Goal: Task Accomplishment & Management: Manage account settings

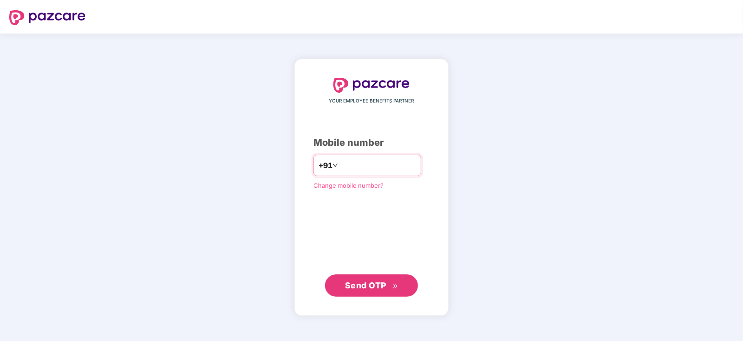
click at [340, 169] on input "number" at bounding box center [378, 165] width 76 height 15
type input "**********"
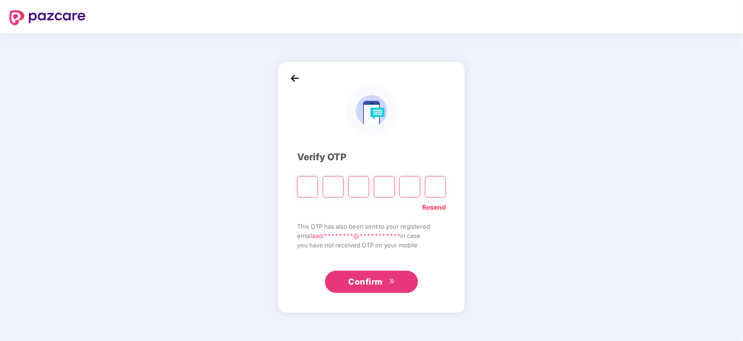
type input "*"
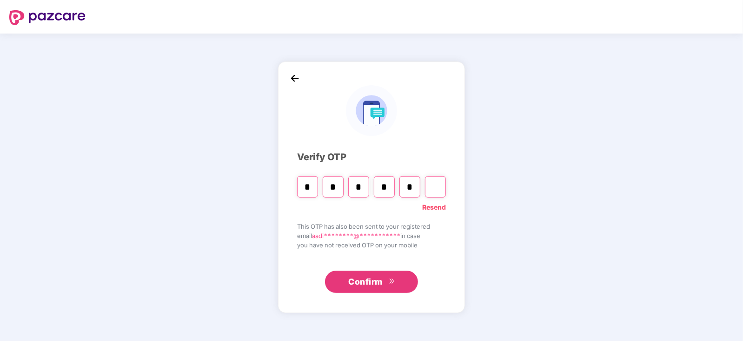
type input "*"
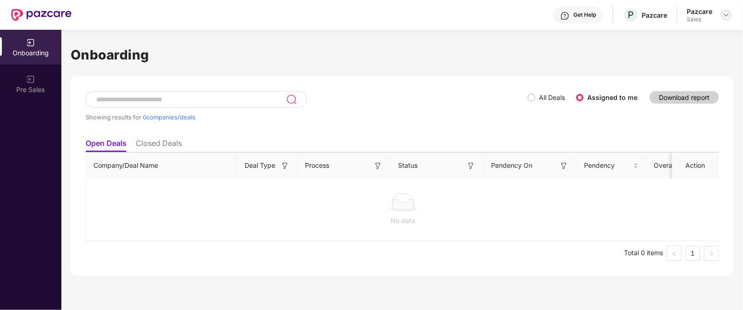
click at [725, 12] on img at bounding box center [726, 14] width 7 height 7
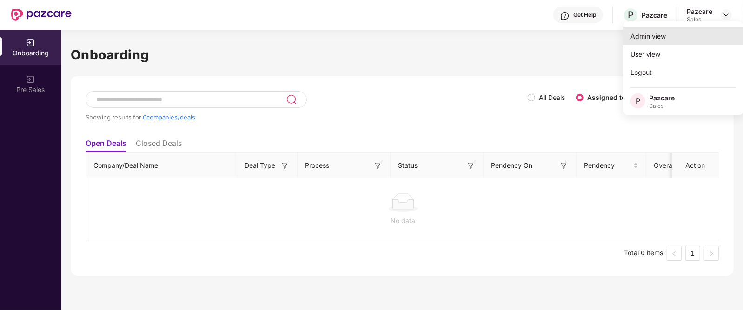
click at [657, 40] on div "Admin view" at bounding box center [683, 36] width 121 height 18
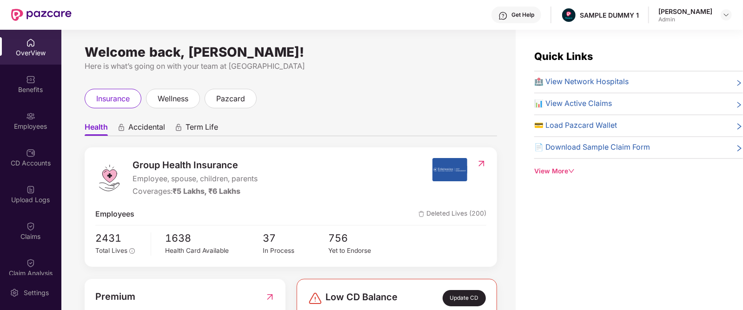
click at [564, 171] on div "View More" at bounding box center [638, 172] width 209 height 10
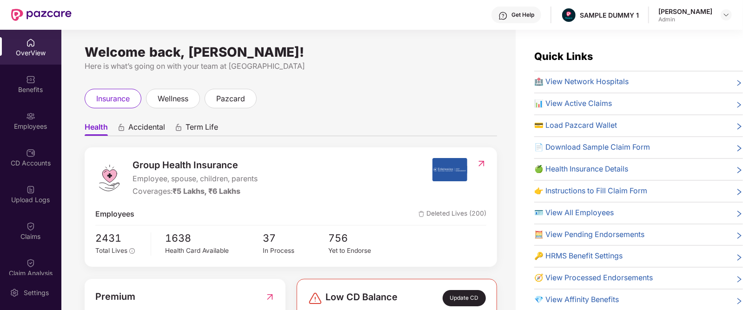
click at [525, 15] on div "Get Help" at bounding box center [523, 14] width 23 height 7
click at [375, 118] on ul "Health Accidental Term Life" at bounding box center [291, 127] width 413 height 19
click at [26, 83] on img at bounding box center [30, 79] width 9 height 9
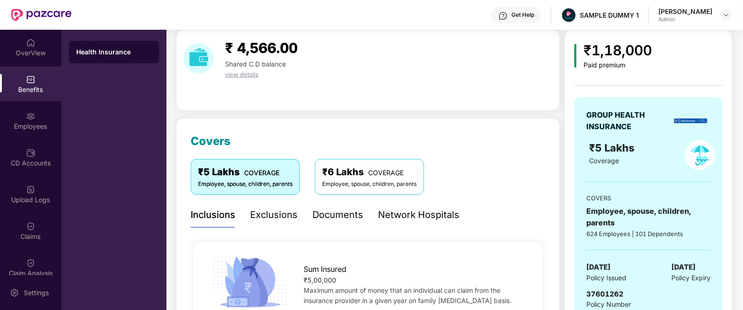
scroll to position [31, 0]
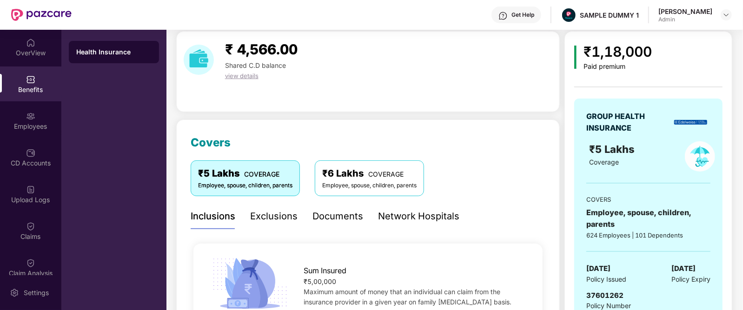
click at [272, 215] on div "Exclusions" at bounding box center [273, 216] width 47 height 14
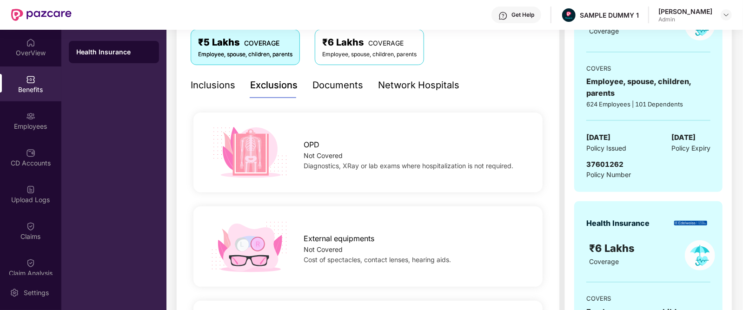
scroll to position [167, 0]
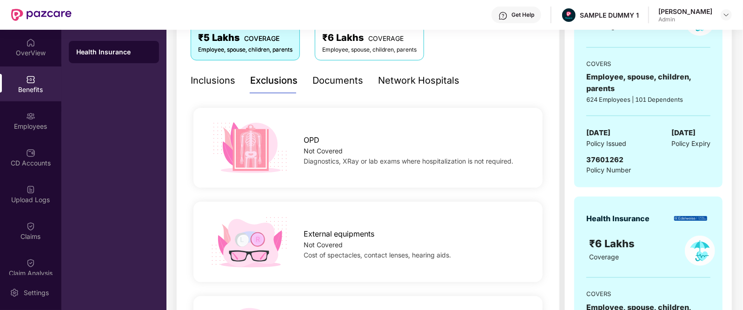
click at [331, 85] on div "Documents" at bounding box center [338, 80] width 51 height 14
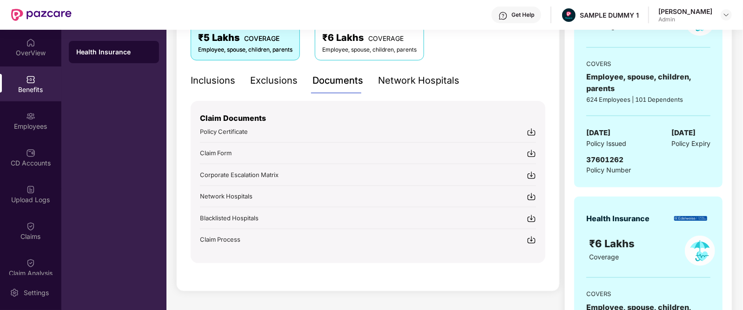
click at [414, 82] on div "Network Hospitals" at bounding box center [418, 80] width 81 height 14
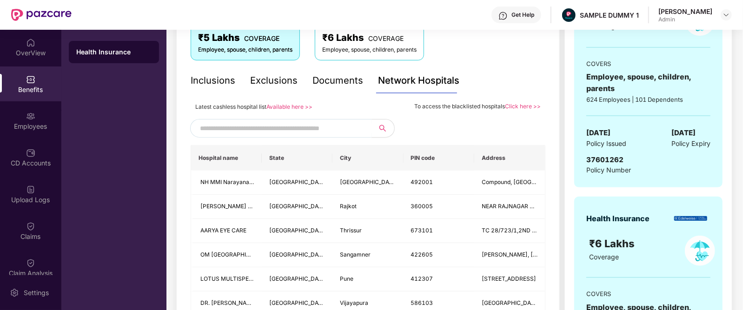
click at [236, 130] on input "text" at bounding box center [279, 128] width 159 height 14
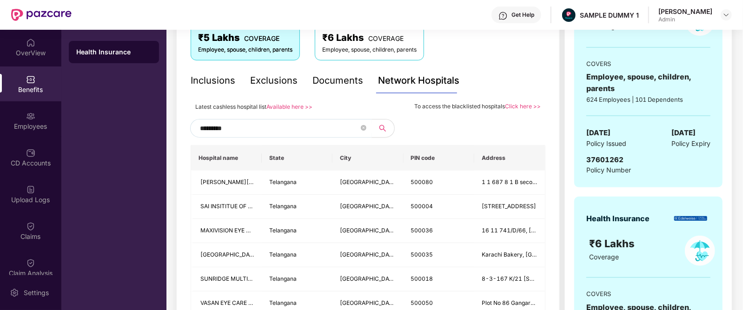
type input "*********"
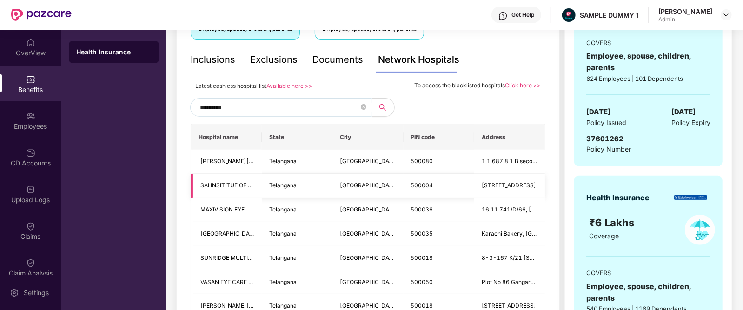
scroll to position [188, 0]
click at [24, 92] on div "Benefits" at bounding box center [30, 89] width 61 height 9
click at [361, 104] on icon "close-circle" at bounding box center [364, 107] width 6 height 6
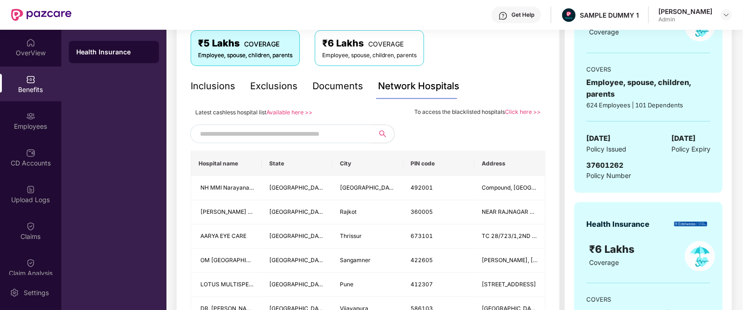
scroll to position [159, 0]
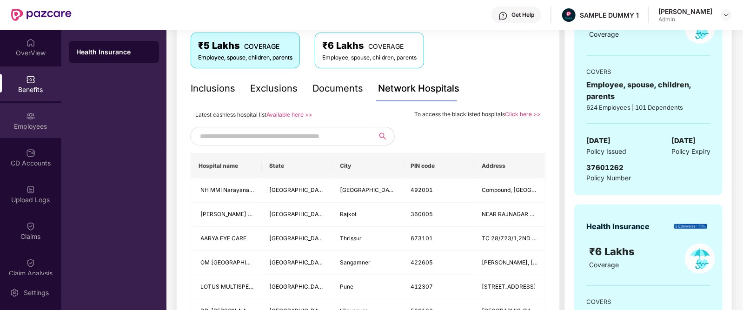
click at [12, 129] on div "Employees" at bounding box center [30, 126] width 61 height 9
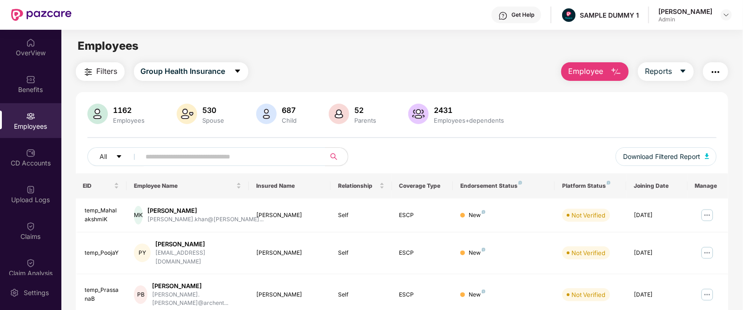
click at [594, 71] on span "Employee" at bounding box center [585, 72] width 35 height 12
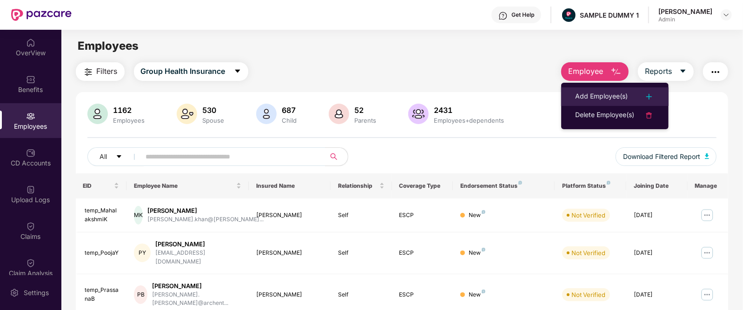
click at [592, 90] on li "Add Employee(s)" at bounding box center [614, 96] width 107 height 19
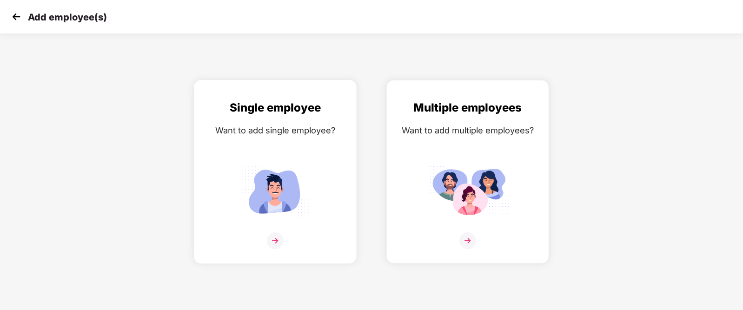
click at [243, 175] on img at bounding box center [276, 191] width 84 height 58
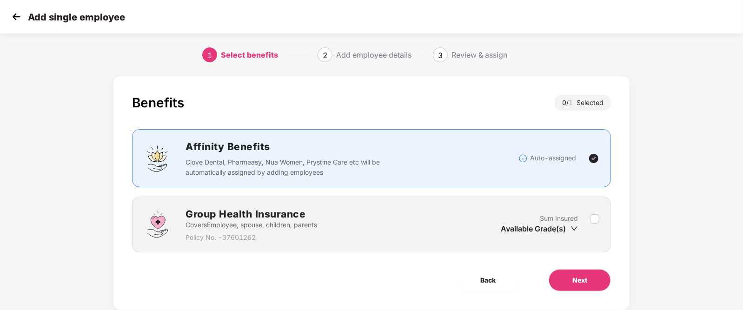
scroll to position [23, 0]
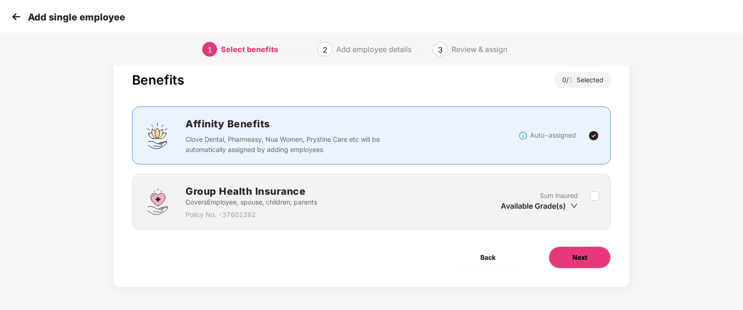
click at [584, 254] on span "Next" at bounding box center [580, 258] width 15 height 10
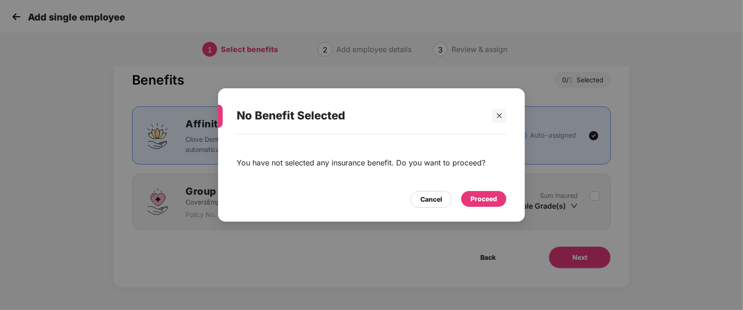
click at [491, 199] on div "Proceed" at bounding box center [484, 199] width 27 height 10
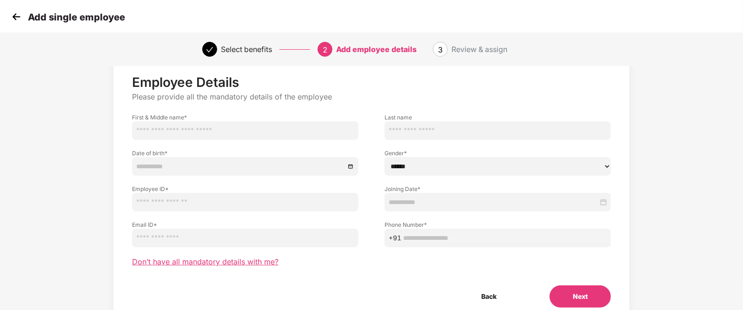
click at [235, 260] on span "Don’t have all mandatory details with me?" at bounding box center [205, 262] width 147 height 10
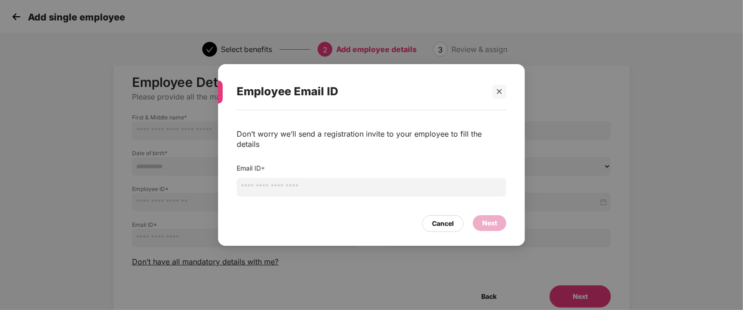
click at [269, 182] on input "email" at bounding box center [372, 187] width 270 height 19
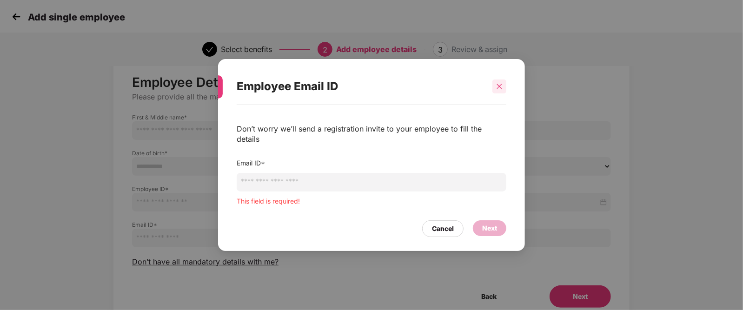
click at [494, 93] on div at bounding box center [500, 87] width 14 height 14
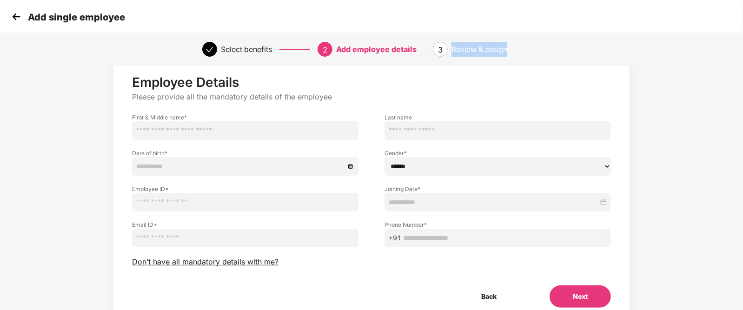
drag, startPoint x: 452, startPoint y: 47, endPoint x: 521, endPoint y: 58, distance: 69.6
click at [521, 58] on div "Select benefits 2 Add employee details 3 Review & assign" at bounding box center [371, 49] width 743 height 33
click at [12, 12] on img at bounding box center [16, 17] width 14 height 14
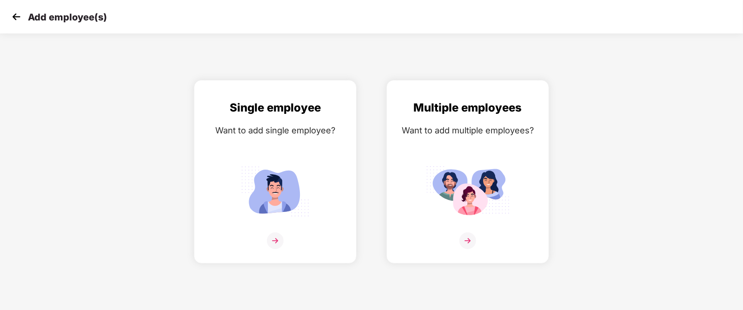
click at [12, 12] on img at bounding box center [16, 17] width 14 height 14
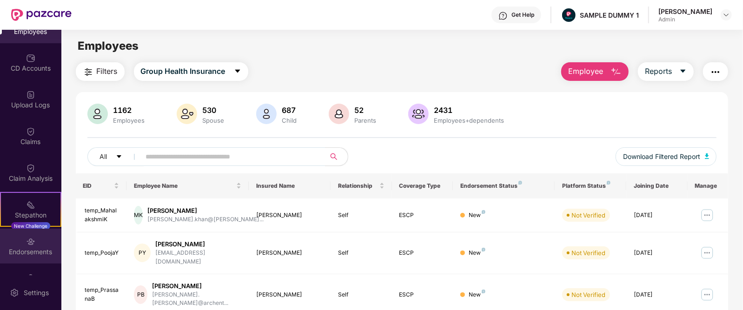
scroll to position [95, 0]
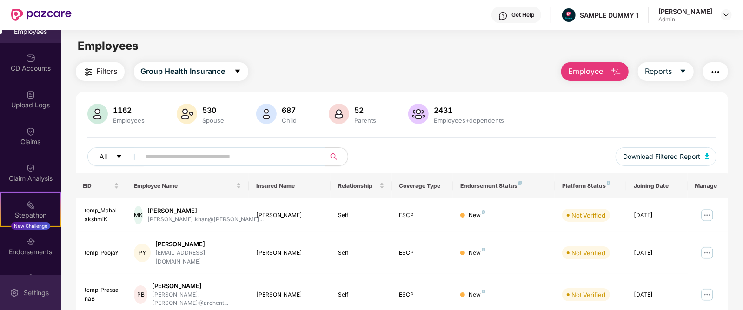
click at [14, 291] on img at bounding box center [14, 292] width 9 height 9
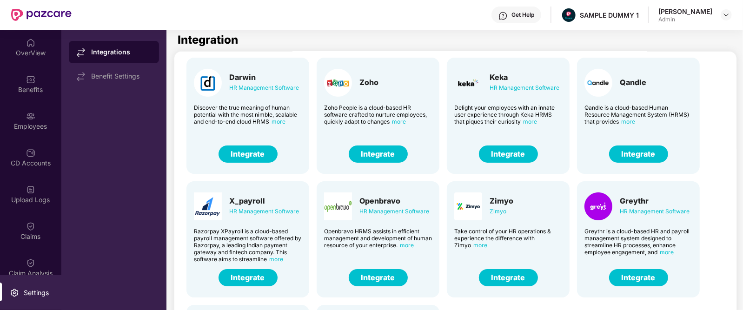
scroll to position [21, 0]
drag, startPoint x: 619, startPoint y: 199, endPoint x: 662, endPoint y: 200, distance: 43.7
click at [662, 200] on div "Greythr HR Management Software" at bounding box center [639, 206] width 108 height 28
click at [686, 266] on div "Greythr HR Management Software Greythr is a cloud-based HR and payroll manageme…" at bounding box center [638, 239] width 123 height 116
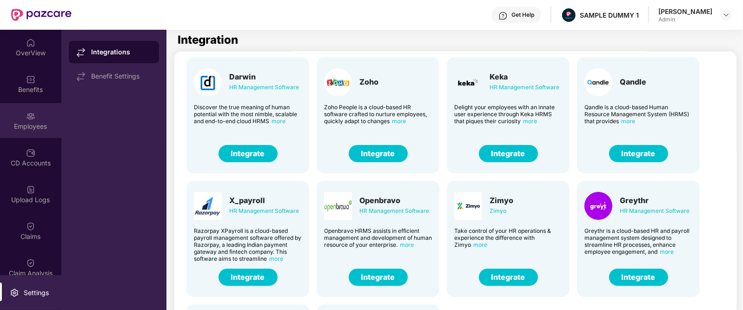
click at [20, 111] on div "Employees" at bounding box center [30, 120] width 61 height 35
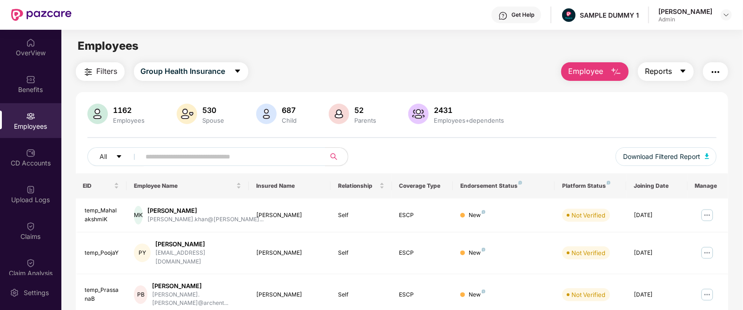
click at [673, 70] on button "Reports" at bounding box center [666, 71] width 56 height 19
click at [517, 164] on div "All Download Filtered Report" at bounding box center [402, 160] width 630 height 26
click at [30, 152] on img at bounding box center [30, 152] width 9 height 9
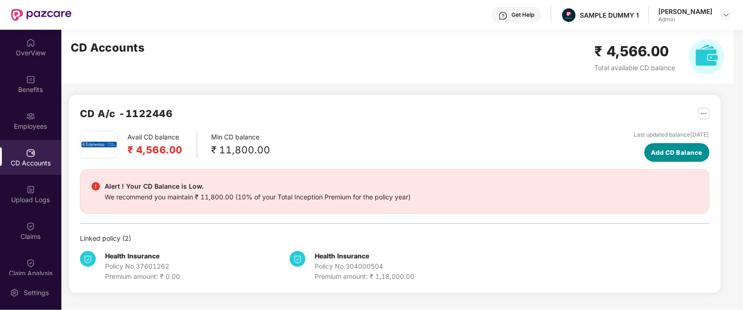
click at [651, 150] on span "Add CD Balance" at bounding box center [677, 152] width 52 height 9
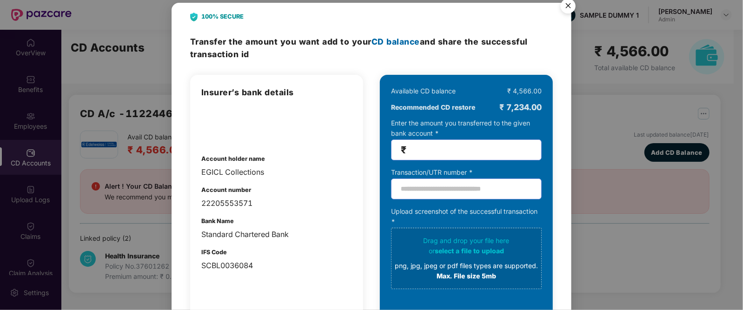
scroll to position [15, 0]
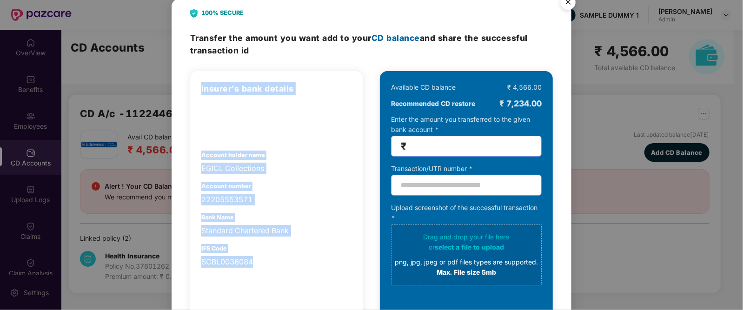
drag, startPoint x: 202, startPoint y: 92, endPoint x: 293, endPoint y: 257, distance: 188.6
click at [293, 257] on div "Insurer’s bank details Account holder name EGICL Collections Account number 222…" at bounding box center [276, 175] width 151 height 186
click at [293, 257] on div "SCBL0036084" at bounding box center [276, 262] width 151 height 12
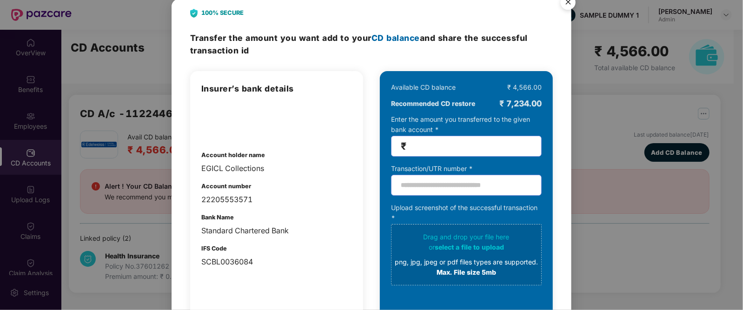
click at [441, 142] on input "number" at bounding box center [470, 146] width 124 height 11
click at [572, 1] on img "Close" at bounding box center [568, 4] width 26 height 26
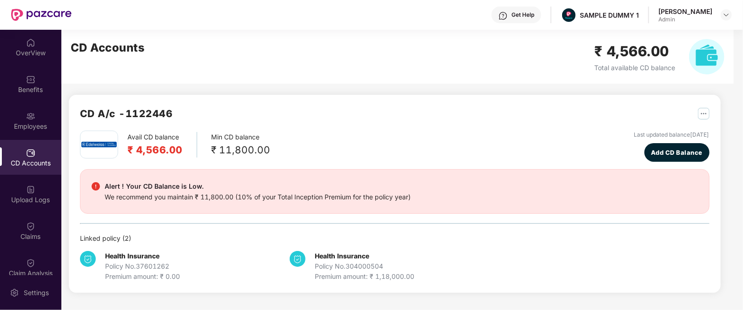
click at [152, 151] on h2 "₹ 4,566.00" at bounding box center [154, 149] width 55 height 15
click at [295, 144] on div "Avail CD balance ₹ 4,566.00 Min CD balance ₹ 11,800.00 Last updated balance [DA…" at bounding box center [395, 146] width 630 height 31
click at [698, 114] on img "button" at bounding box center [704, 114] width 12 height 12
click at [514, 113] on div "CD A/c - 1122446" at bounding box center [395, 118] width 630 height 25
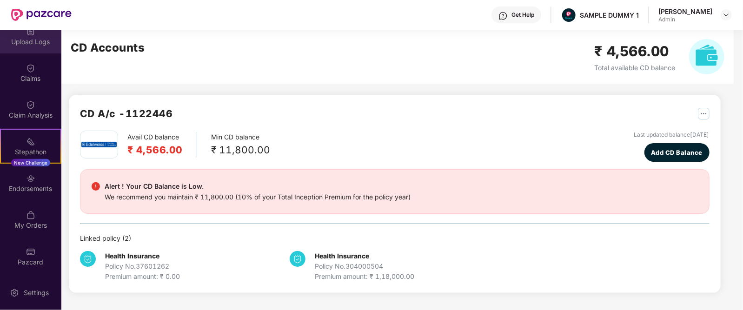
scroll to position [159, 0]
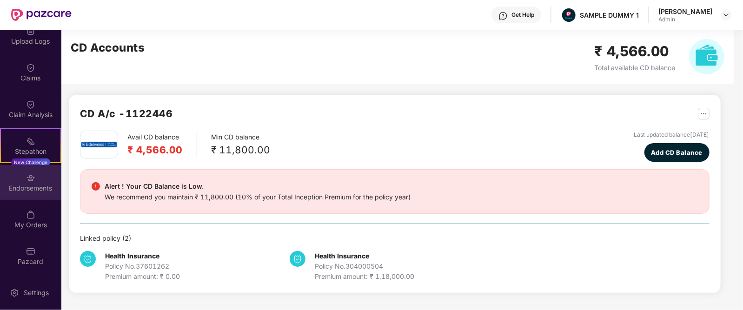
click at [35, 184] on div "Endorsements" at bounding box center [30, 188] width 61 height 9
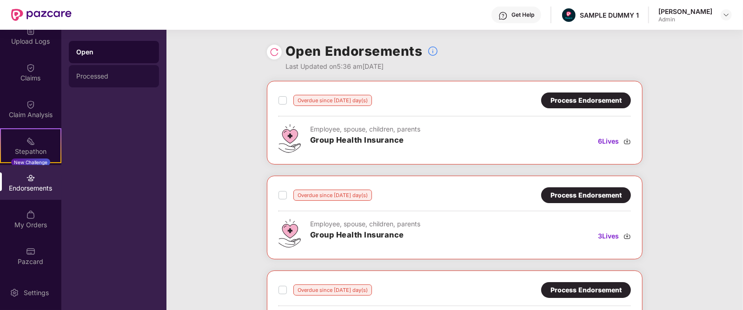
click at [122, 76] on div "Processed" at bounding box center [113, 76] width 75 height 7
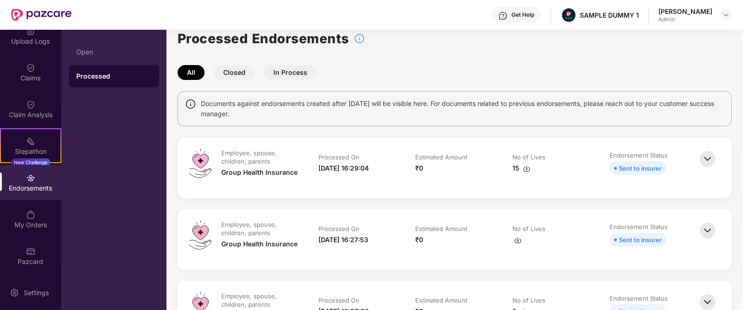
scroll to position [13, 0]
click at [707, 157] on img at bounding box center [708, 158] width 20 height 20
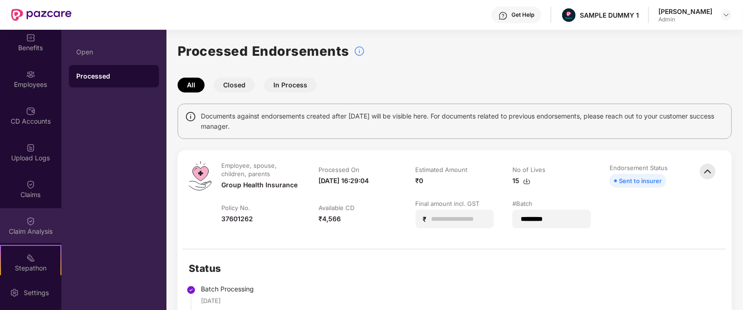
scroll to position [41, 0]
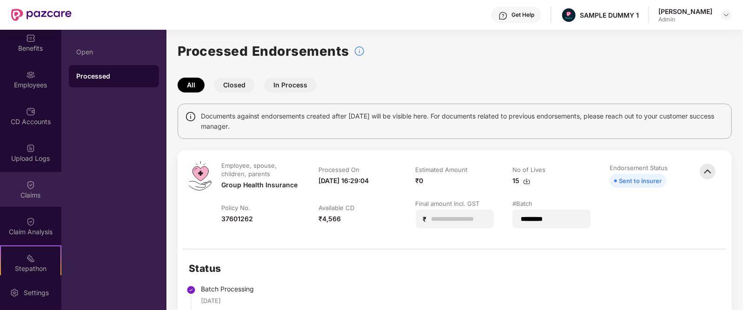
click at [19, 178] on div "Claims" at bounding box center [30, 189] width 61 height 35
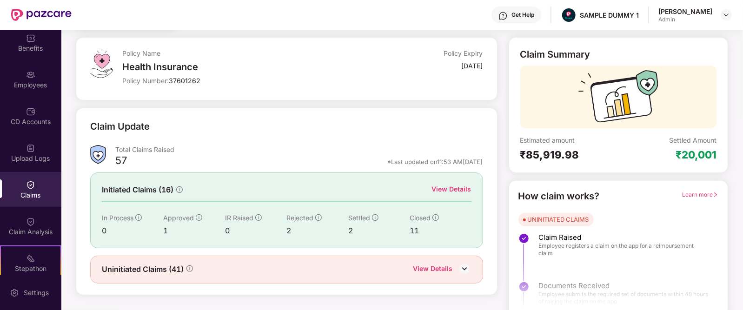
scroll to position [45, 0]
click at [449, 184] on div "View Details" at bounding box center [452, 189] width 40 height 10
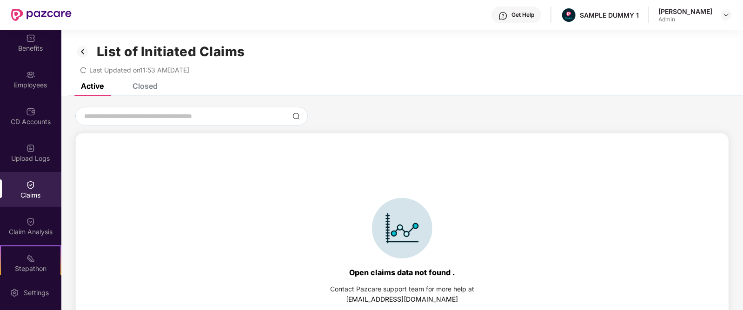
click at [137, 92] on div "Closed" at bounding box center [138, 86] width 39 height 20
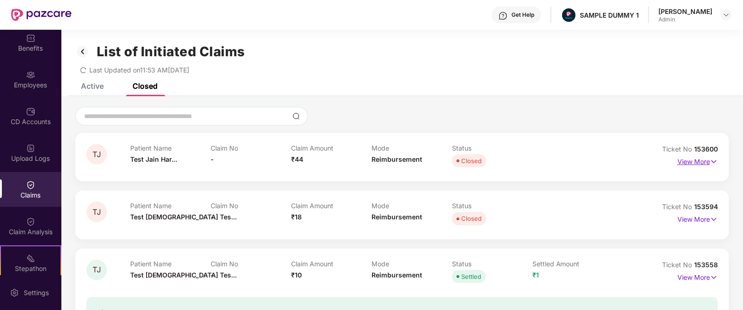
click at [712, 163] on img at bounding box center [714, 162] width 8 height 10
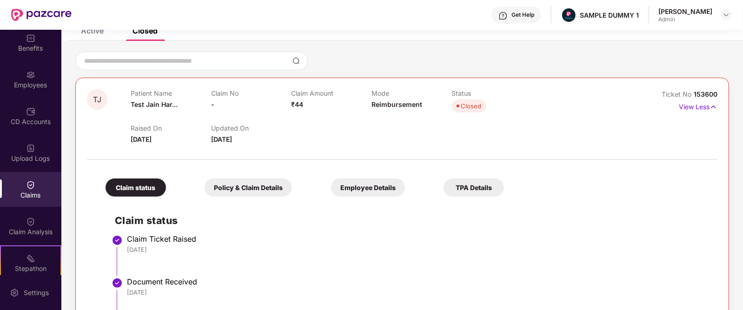
scroll to position [55, 0]
click at [331, 190] on div "Employee Details" at bounding box center [368, 188] width 74 height 18
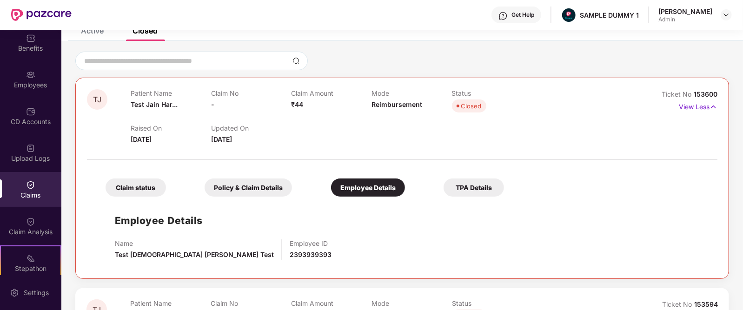
click at [152, 189] on div "Claim status" at bounding box center [136, 188] width 60 height 18
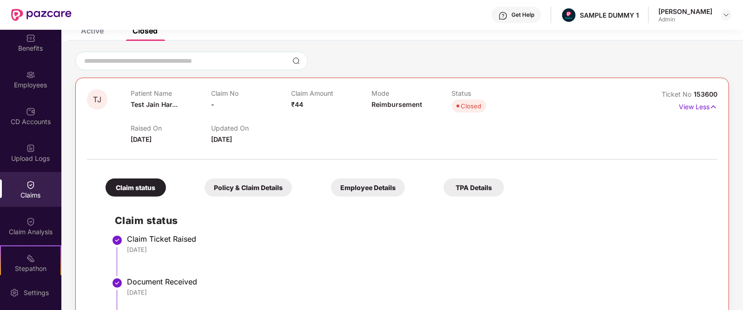
click at [207, 182] on div "Policy & Claim Details" at bounding box center [248, 188] width 87 height 18
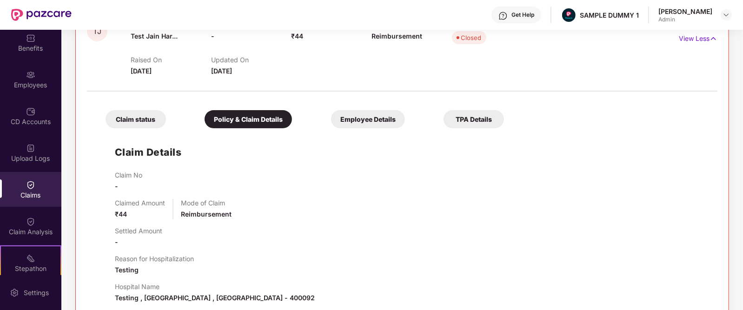
scroll to position [124, 0]
click at [444, 123] on div "TPA Details" at bounding box center [474, 119] width 60 height 18
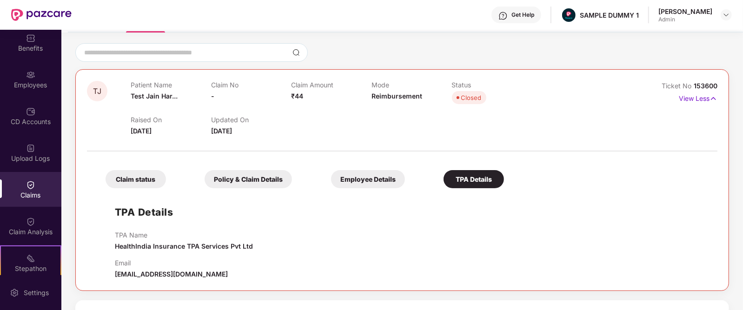
scroll to position [0, 0]
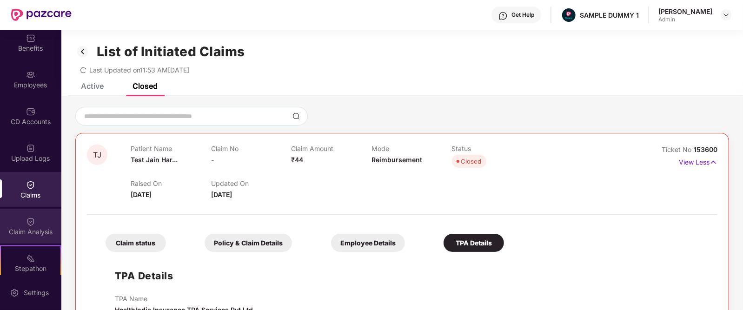
click at [28, 220] on img at bounding box center [30, 221] width 9 height 9
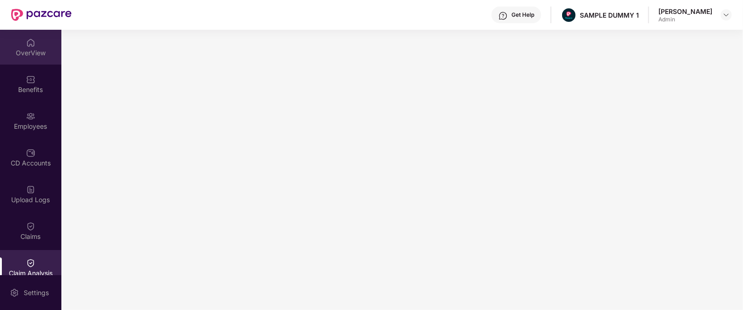
click at [28, 48] on div "OverView" at bounding box center [30, 52] width 61 height 9
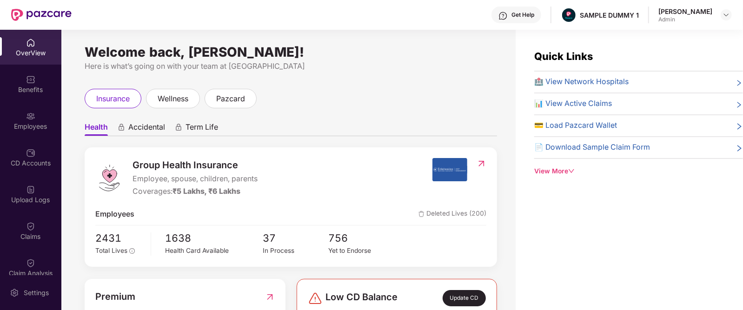
click at [556, 173] on div "View More" at bounding box center [638, 172] width 209 height 10
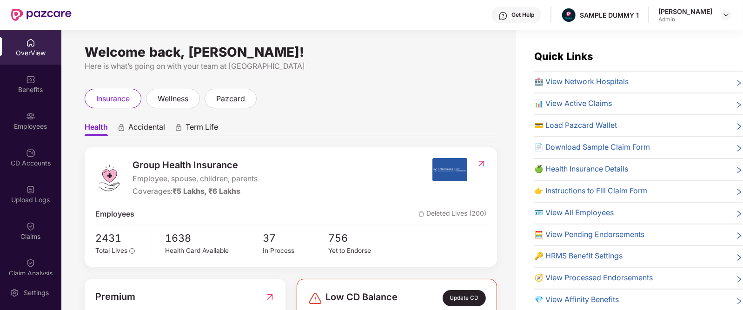
scroll to position [0, 0]
click at [534, 18] on div "Get Help" at bounding box center [523, 14] width 23 height 7
click at [411, 121] on ul "Health Accidental Term Life" at bounding box center [291, 126] width 413 height 19
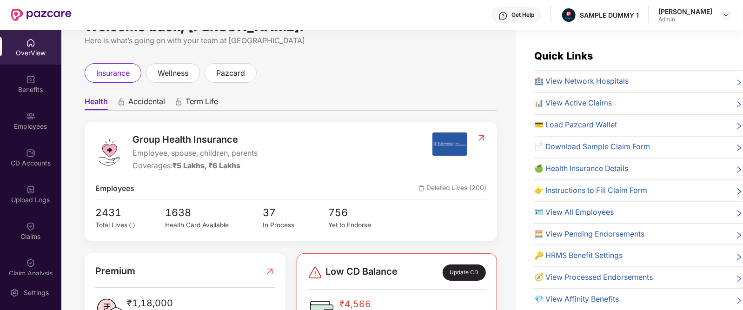
click at [140, 100] on span "Accidental" at bounding box center [146, 103] width 37 height 13
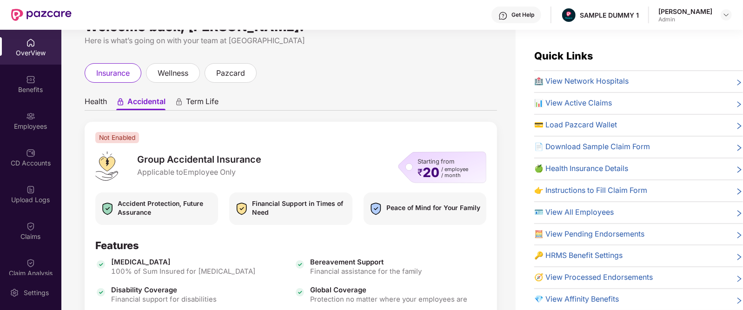
click at [198, 98] on span "Term Life" at bounding box center [202, 103] width 33 height 13
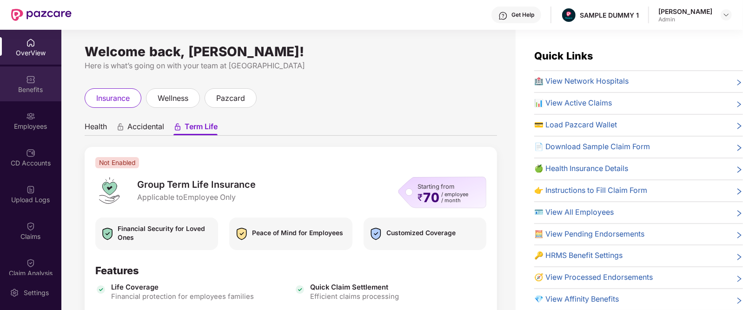
click at [37, 89] on div "Benefits" at bounding box center [30, 89] width 61 height 9
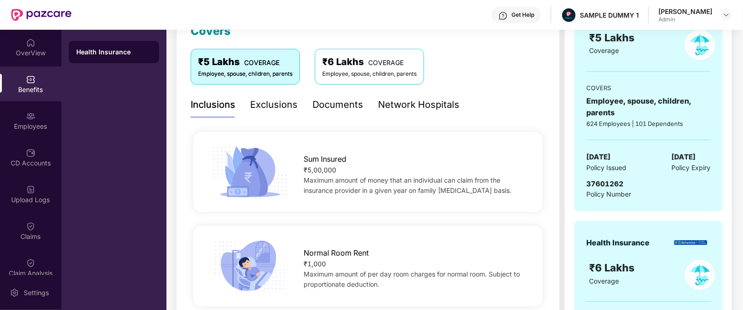
scroll to position [132, 0]
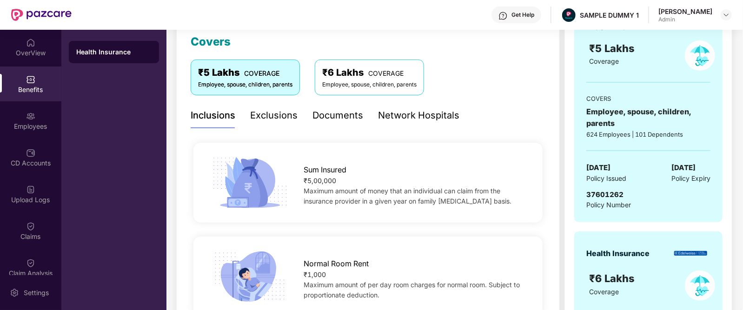
click at [275, 114] on div "Exclusions" at bounding box center [273, 115] width 47 height 14
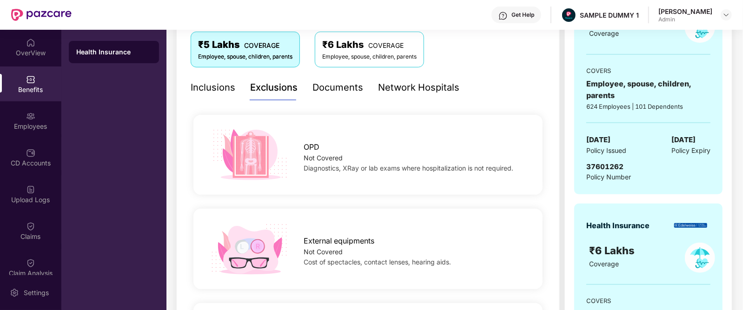
scroll to position [70, 0]
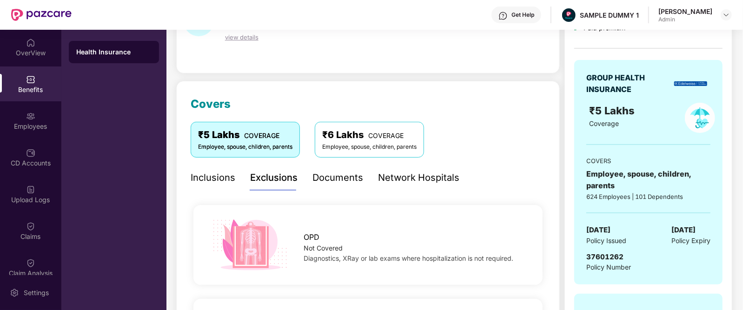
click at [335, 175] on div "Documents" at bounding box center [338, 178] width 51 height 14
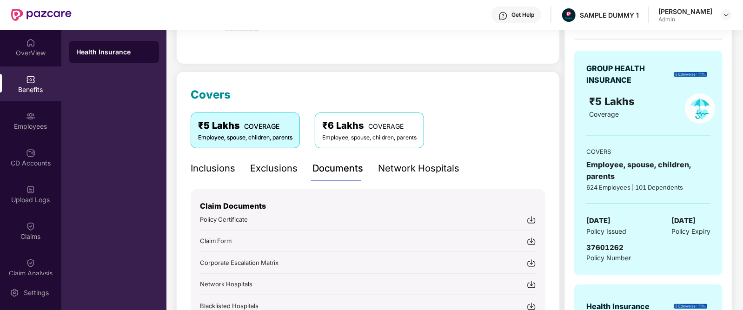
scroll to position [156, 0]
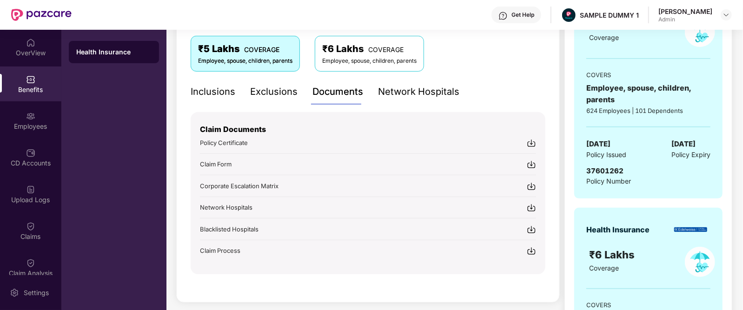
click at [416, 92] on div "Network Hospitals" at bounding box center [418, 92] width 81 height 14
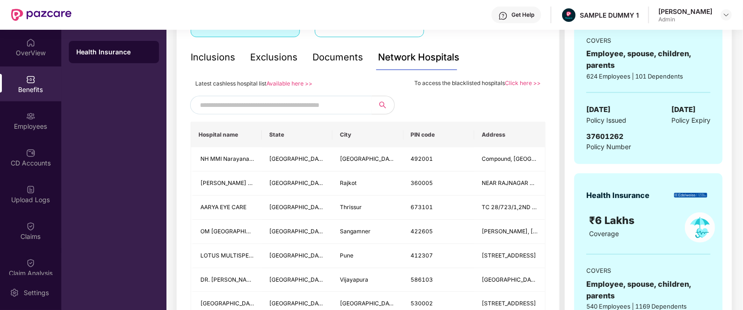
scroll to position [114, 0]
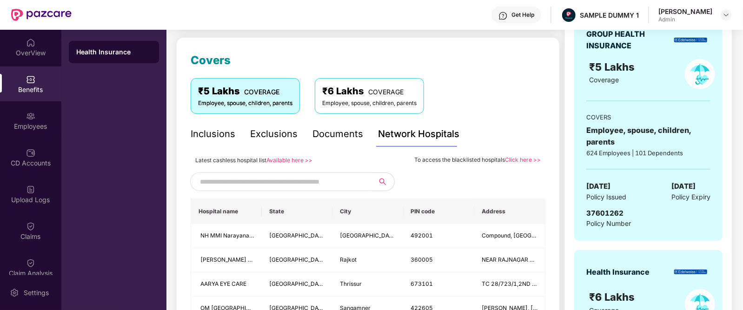
click at [314, 179] on input "text" at bounding box center [279, 182] width 159 height 14
type input "******"
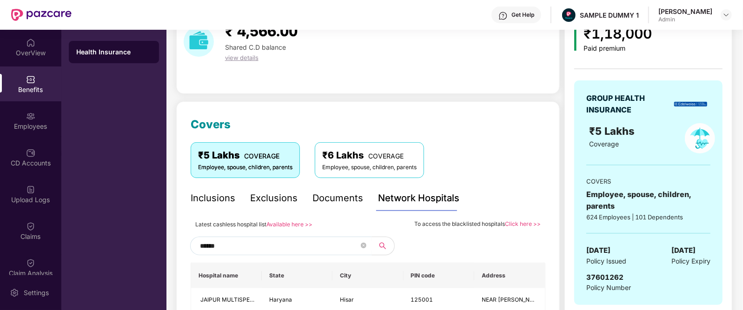
scroll to position [32, 0]
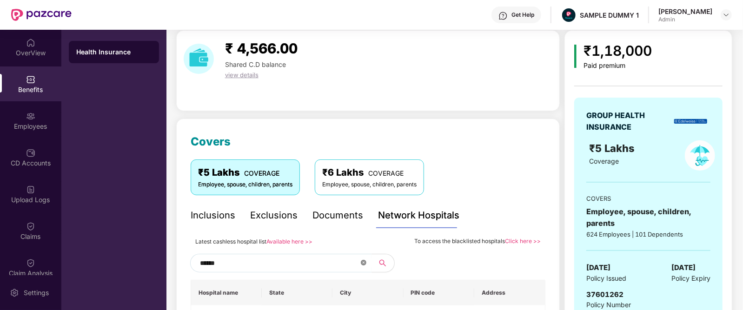
click at [362, 261] on icon "close-circle" at bounding box center [364, 263] width 6 height 6
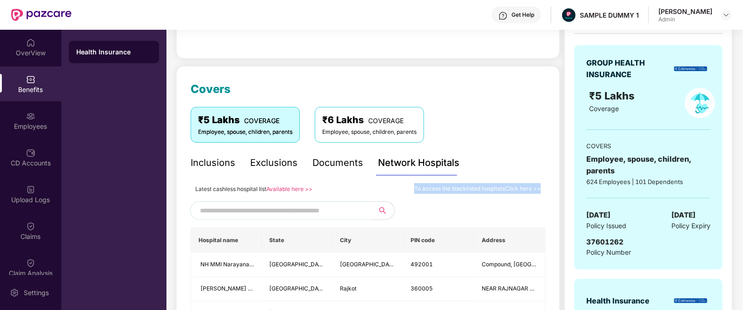
drag, startPoint x: 411, startPoint y: 190, endPoint x: 474, endPoint y: 196, distance: 64.0
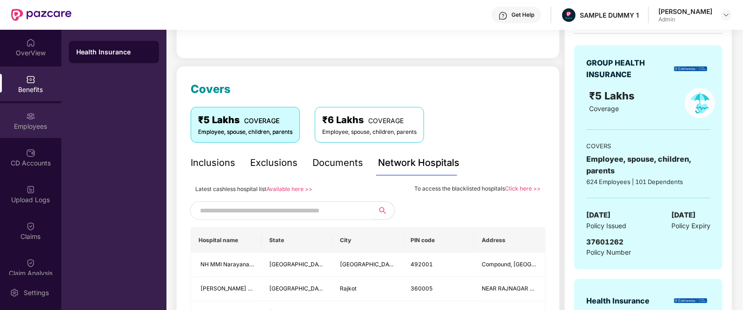
click at [29, 116] on img at bounding box center [30, 116] width 9 height 9
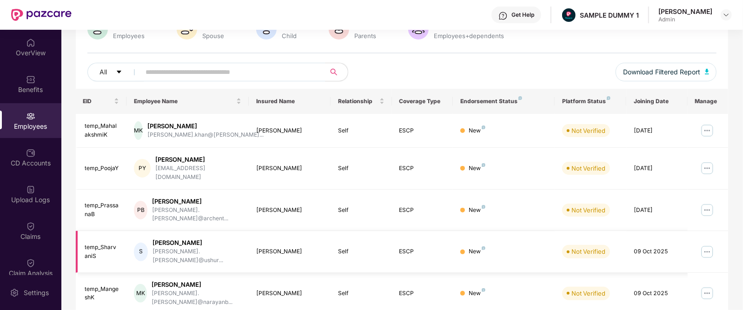
scroll to position [0, 0]
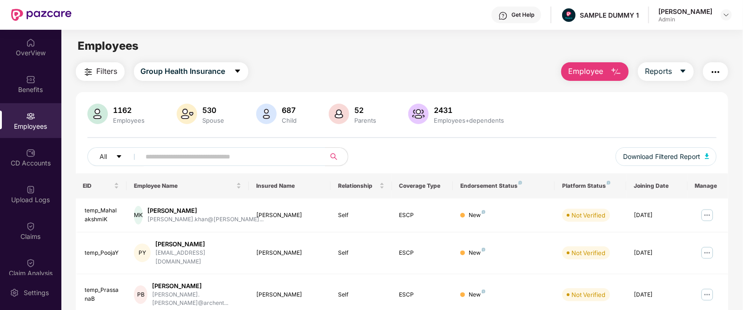
click at [586, 71] on span "Employee" at bounding box center [585, 72] width 35 height 12
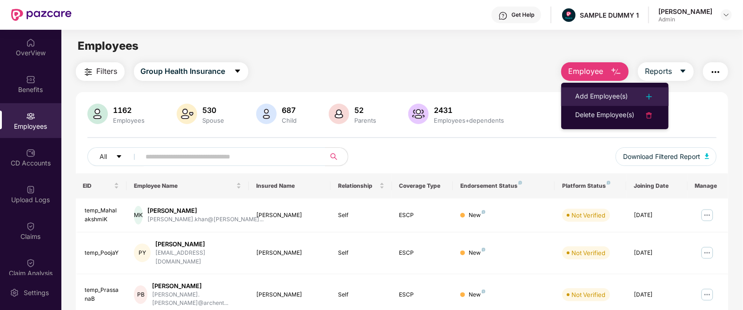
click at [602, 98] on div "Add Employee(s)" at bounding box center [601, 96] width 53 height 11
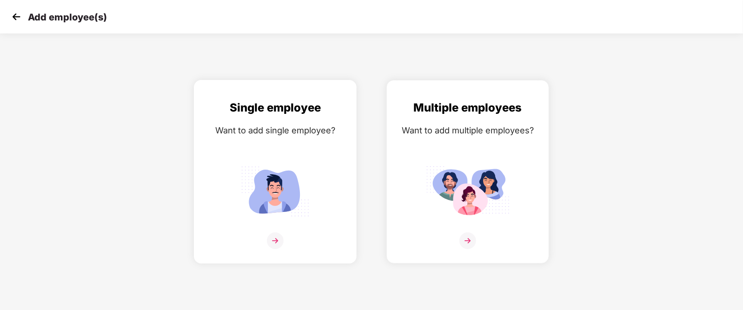
click at [278, 160] on div "Single employee Want to add single employee?" at bounding box center [275, 180] width 143 height 162
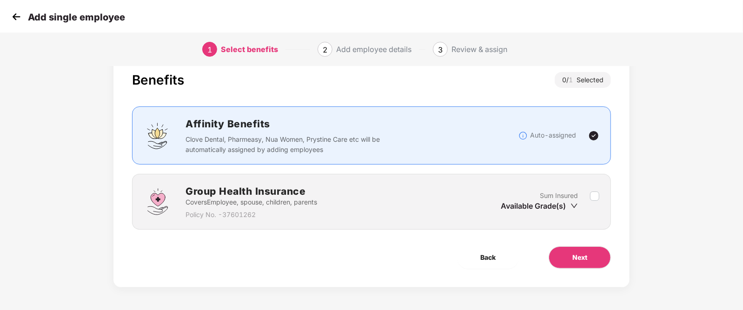
scroll to position [23, 0]
click at [577, 262] on span "Next" at bounding box center [580, 258] width 15 height 10
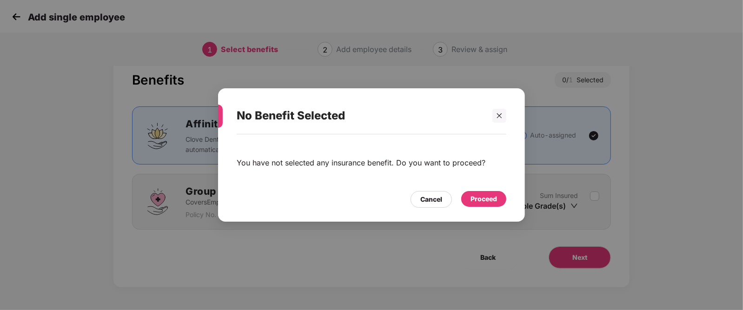
click at [470, 199] on div "Proceed" at bounding box center [483, 199] width 45 height 16
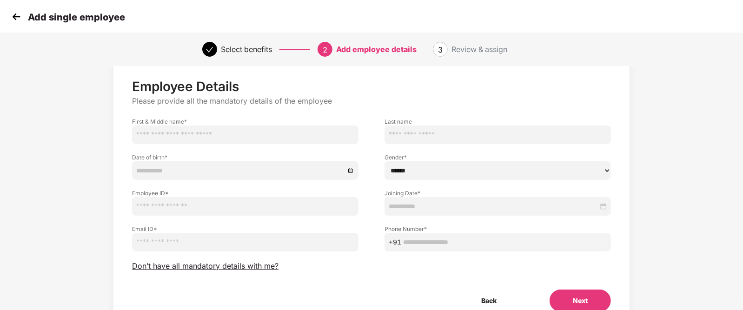
scroll to position [22, 0]
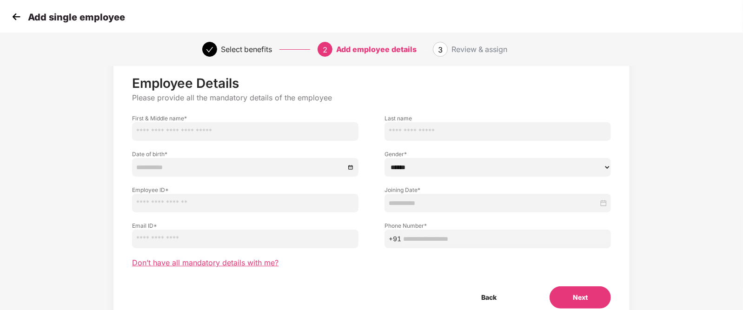
click at [241, 262] on span "Don’t have all mandatory details with me?" at bounding box center [205, 263] width 147 height 10
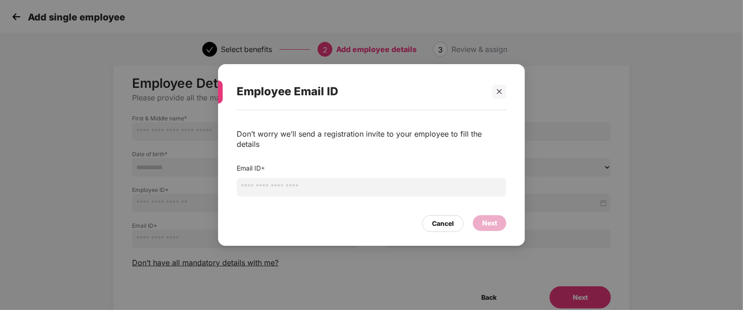
click at [274, 183] on input "email" at bounding box center [372, 187] width 270 height 19
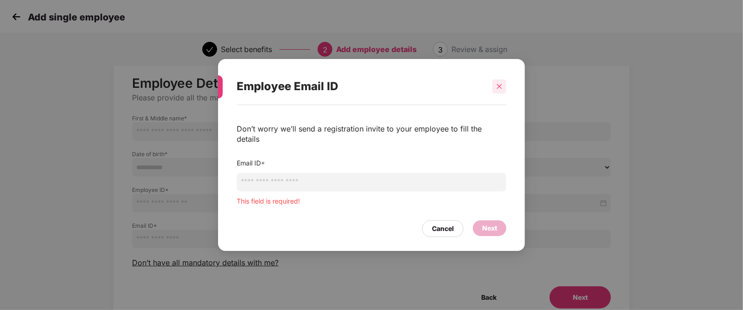
click at [496, 90] on icon "close" at bounding box center [499, 86] width 7 height 7
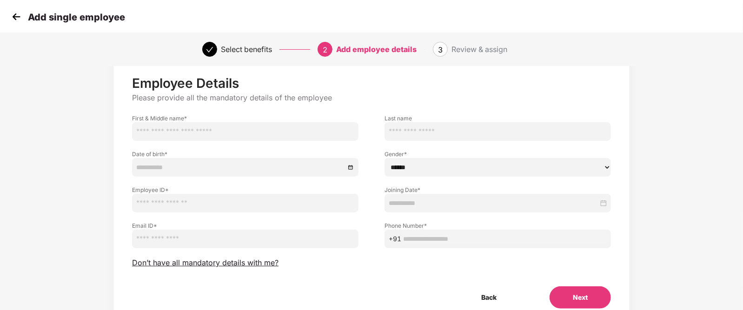
scroll to position [0, 0]
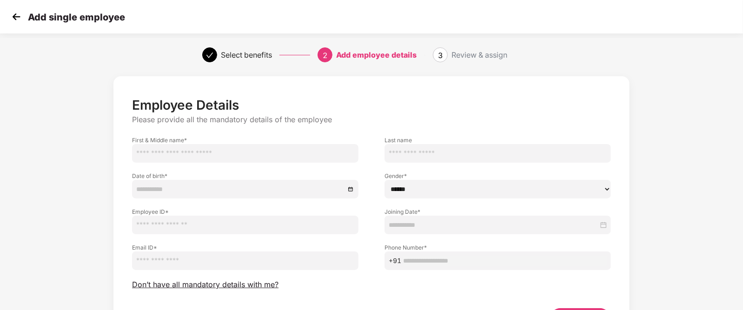
click at [472, 56] on div "Review & assign" at bounding box center [480, 54] width 56 height 15
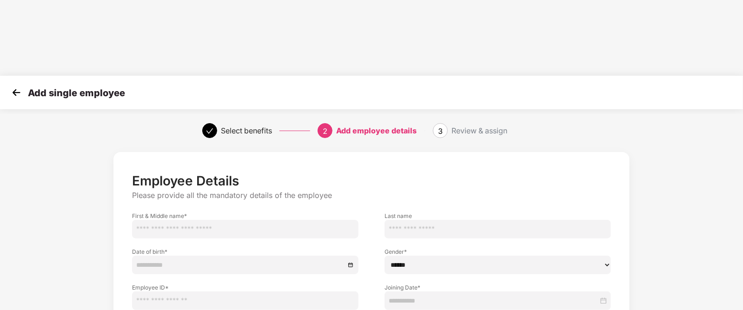
click at [507, 123] on div "Review & assign" at bounding box center [480, 130] width 56 height 15
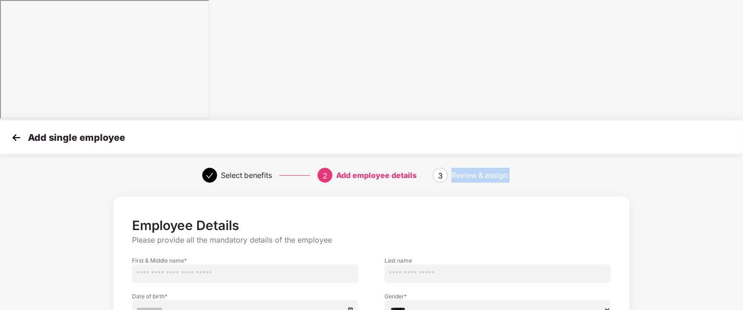
click at [10, 131] on img at bounding box center [16, 138] width 14 height 14
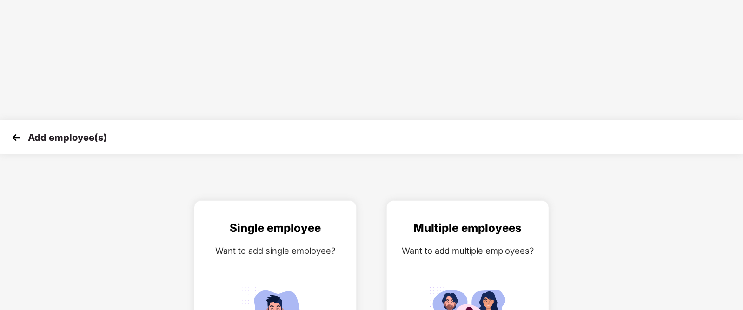
click at [11, 131] on img at bounding box center [16, 138] width 14 height 14
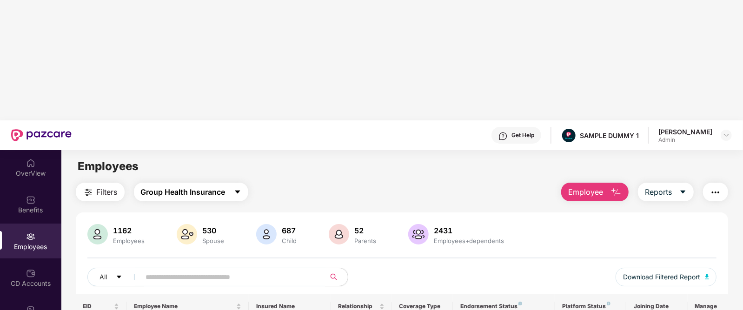
click at [224, 187] on span "Group Health Insurance" at bounding box center [183, 193] width 85 height 12
click at [31, 279] on div "CD Accounts" at bounding box center [30, 283] width 61 height 9
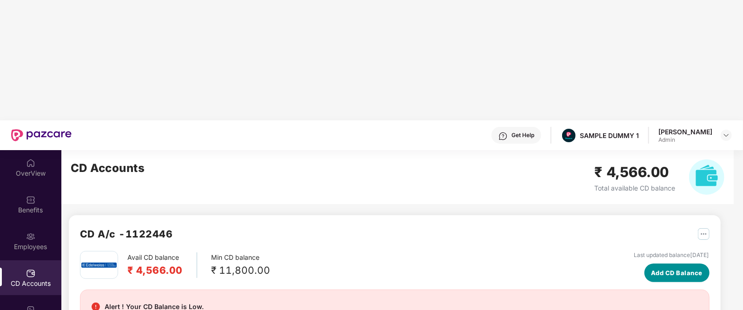
click at [651, 268] on span "Add CD Balance" at bounding box center [677, 272] width 52 height 9
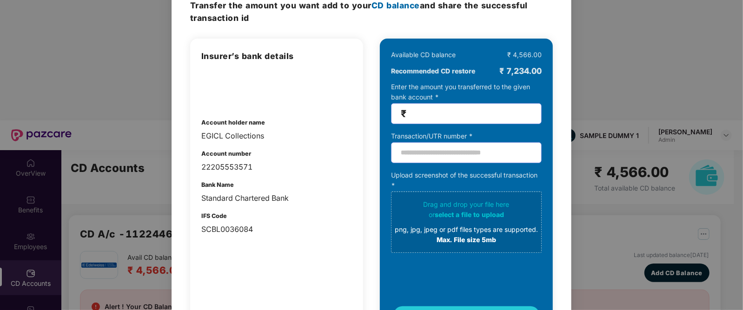
scroll to position [48, 0]
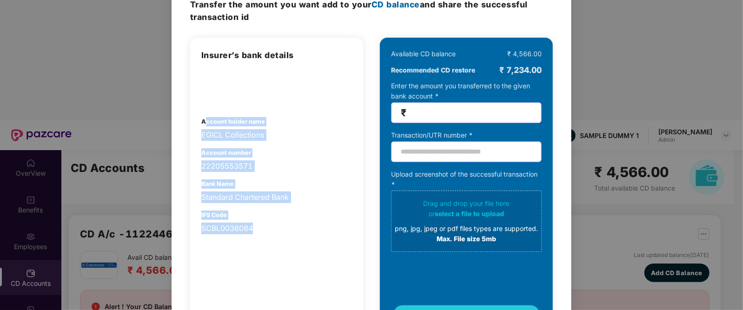
drag, startPoint x: 205, startPoint y: 125, endPoint x: 278, endPoint y: 237, distance: 133.8
click at [278, 237] on div "Insurer’s bank details Account holder name EGICL Collections Account number 222…" at bounding box center [276, 187] width 173 height 298
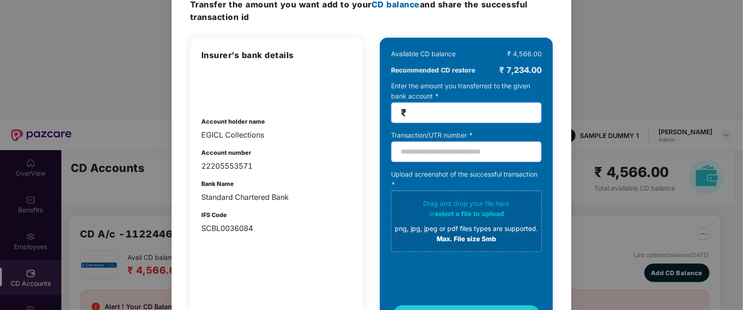
click at [428, 114] on input "number" at bounding box center [470, 112] width 124 height 11
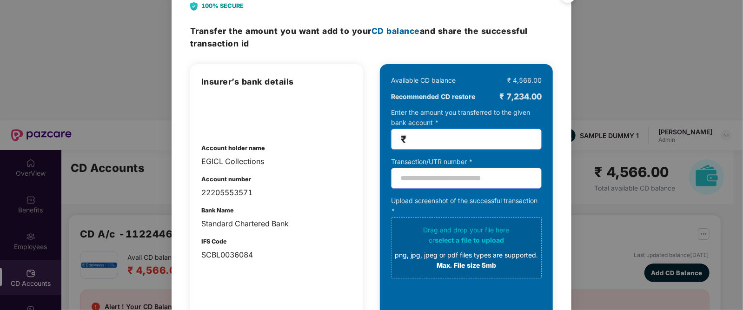
type input "*"
click at [602, 114] on div "100% SECURE Transfer the amount you want add to your CD balance and share the s…" at bounding box center [371, 155] width 743 height 310
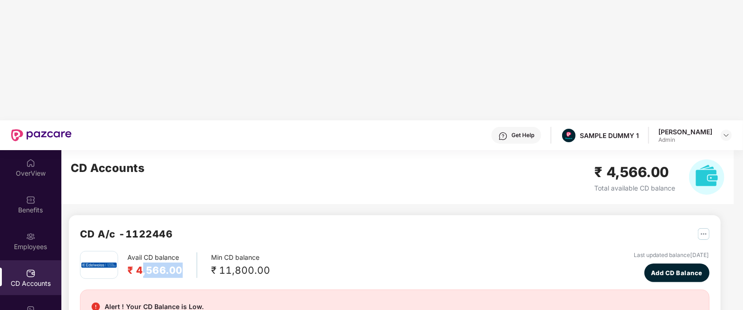
drag, startPoint x: 140, startPoint y: 146, endPoint x: 188, endPoint y: 150, distance: 48.5
click at [188, 253] on div "Avail CD balance ₹ 4,566.00" at bounding box center [162, 266] width 70 height 26
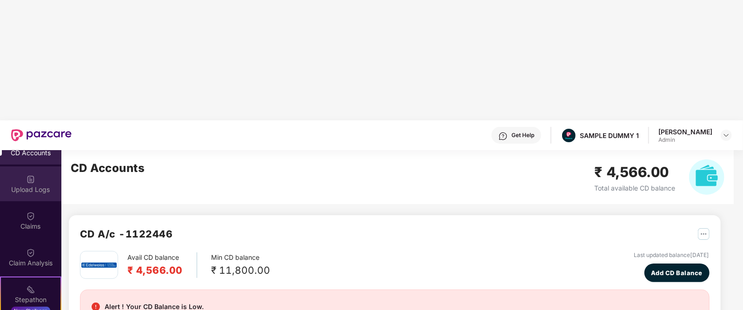
scroll to position [142, 0]
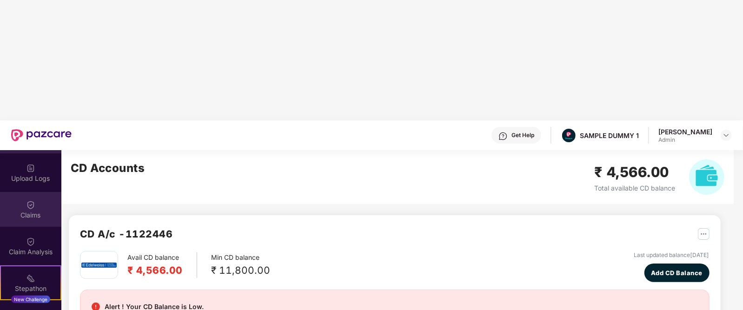
click at [40, 192] on div "Claims" at bounding box center [30, 209] width 61 height 35
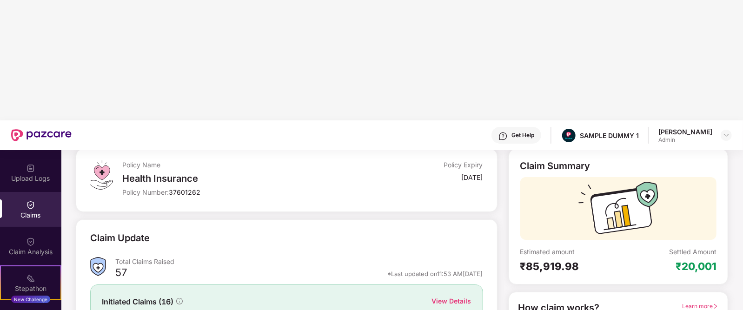
scroll to position [53, 0]
click at [443, 297] on div "View Details" at bounding box center [452, 302] width 40 height 10
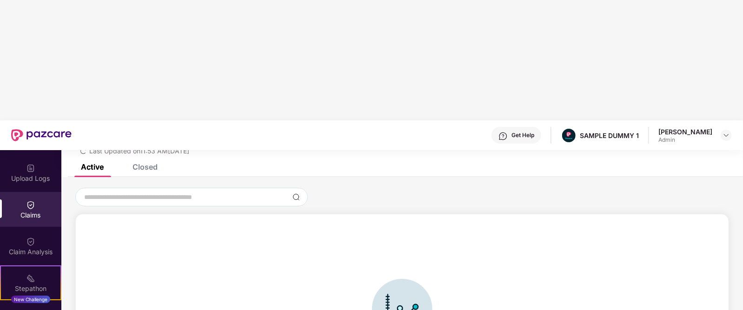
scroll to position [0, 0]
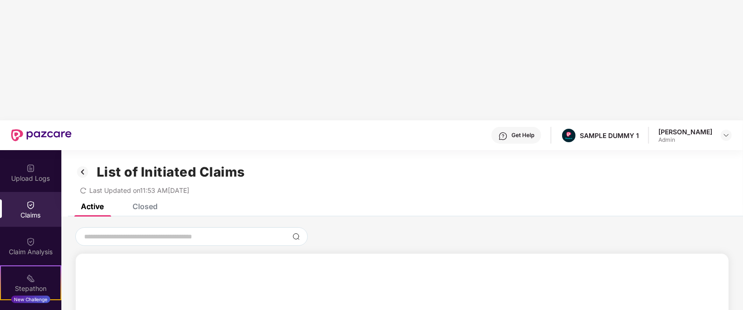
click at [139, 202] on div "Closed" at bounding box center [145, 206] width 25 height 9
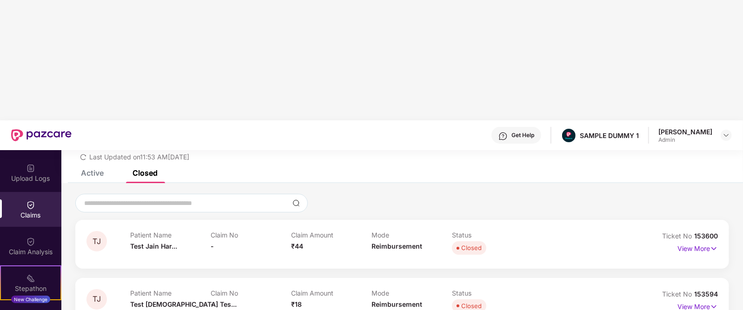
scroll to position [48, 0]
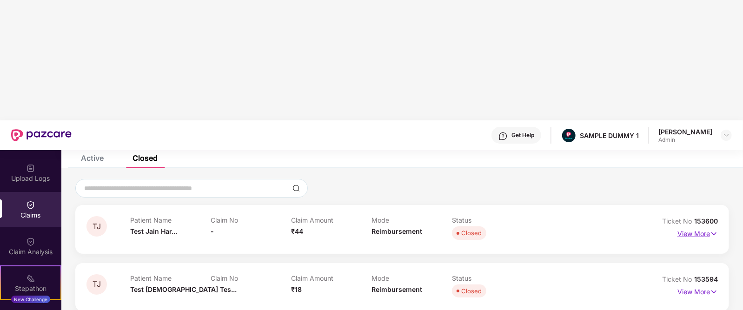
click at [680, 227] on p "View More" at bounding box center [698, 233] width 40 height 13
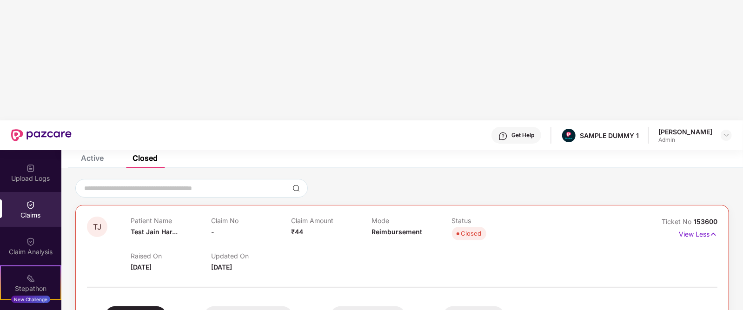
click at [331, 307] on div "Employee Details" at bounding box center [368, 316] width 74 height 18
click at [444, 307] on div "TPA Details" at bounding box center [474, 316] width 60 height 18
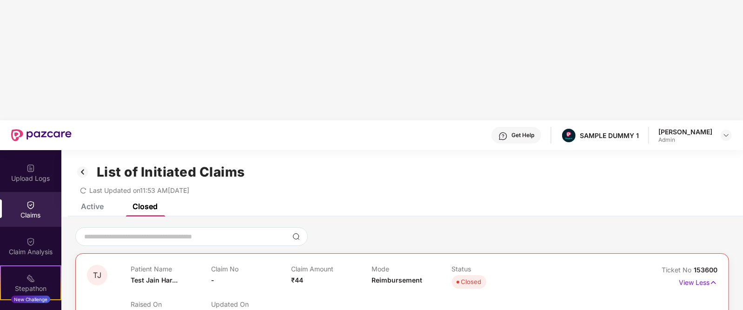
scroll to position [0, 0]
click at [84, 164] on img at bounding box center [82, 172] width 15 height 16
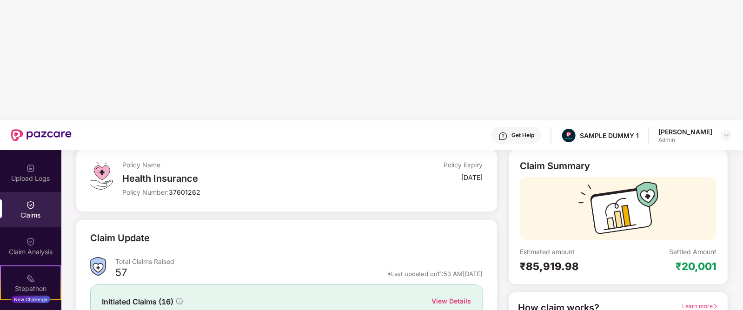
scroll to position [0, 0]
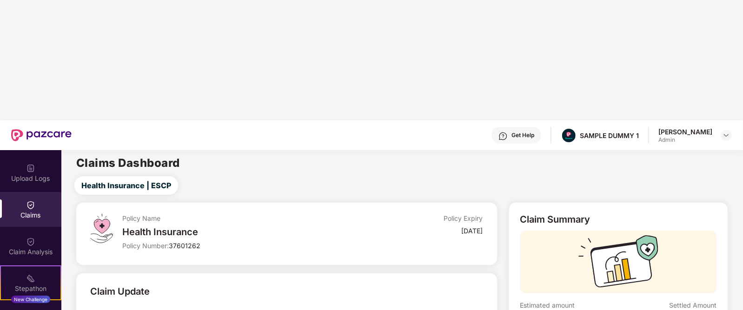
click at [524, 132] on div "Get Help" at bounding box center [523, 135] width 23 height 7
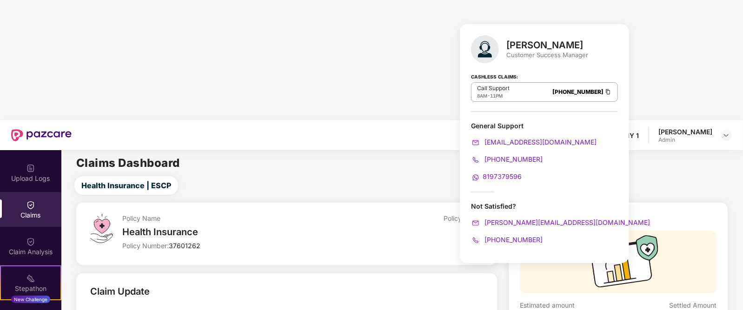
click at [509, 42] on div "[PERSON_NAME]" at bounding box center [548, 45] width 82 height 11
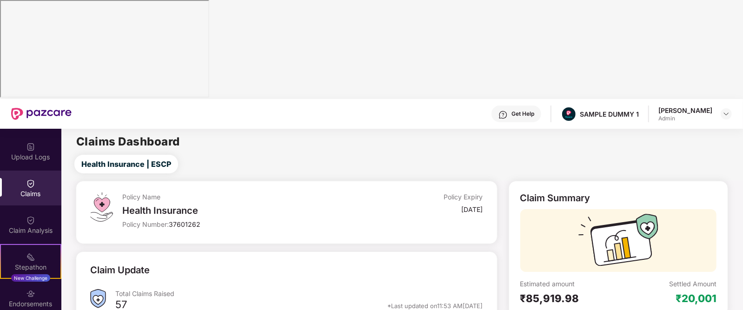
click at [633, 155] on div "Health Insurance | ESCP" at bounding box center [404, 164] width 678 height 19
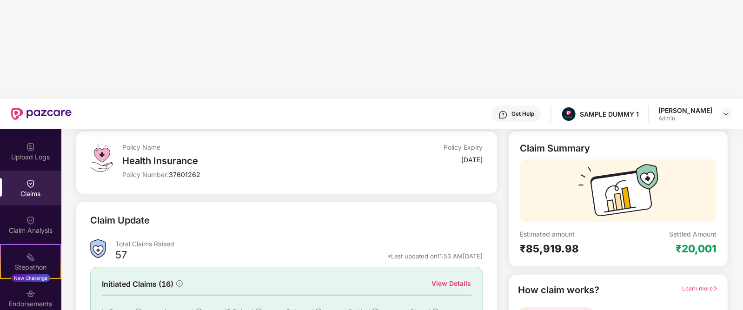
scroll to position [53, 0]
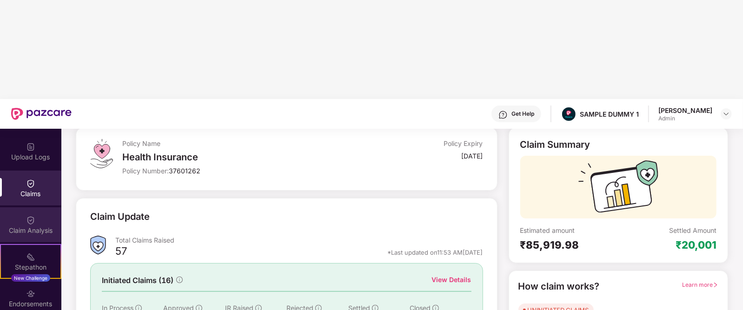
click at [16, 226] on div "Claim Analysis" at bounding box center [30, 230] width 61 height 9
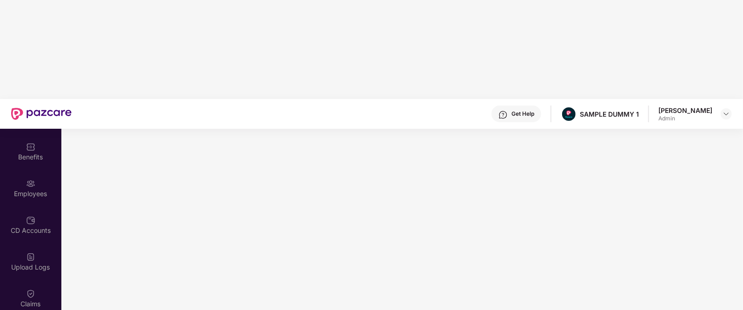
scroll to position [0, 0]
